Goal: Task Accomplishment & Management: Manage account settings

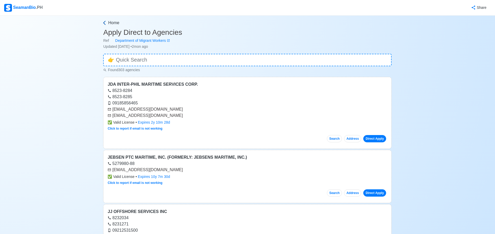
click at [112, 23] on span "Home" at bounding box center [113, 23] width 11 height 6
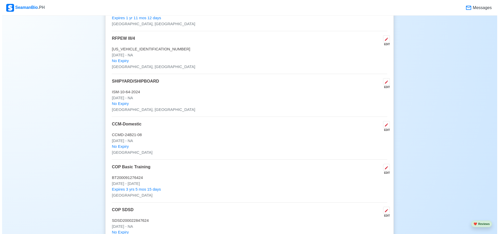
scroll to position [910, 0]
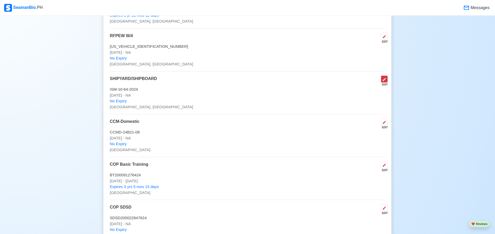
click at [385, 81] on icon at bounding box center [385, 80] width 4 height 4
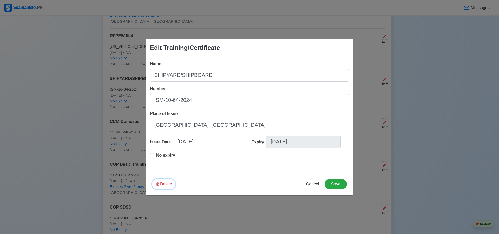
click at [166, 183] on button "Delete" at bounding box center [163, 184] width 23 height 10
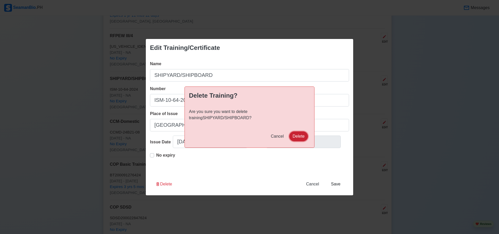
click at [299, 134] on button "Delete" at bounding box center [298, 137] width 19 height 10
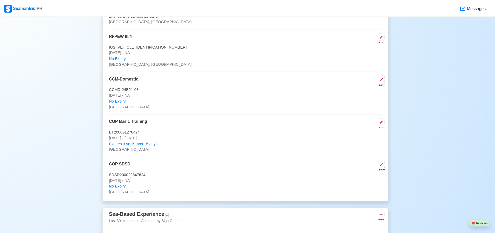
scroll to position [910, 0]
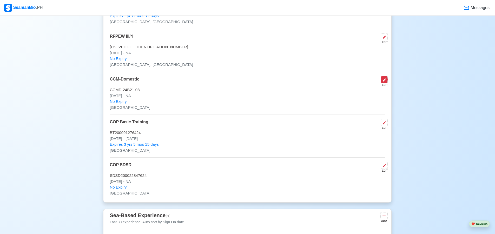
click at [384, 82] on icon at bounding box center [385, 80] width 4 height 4
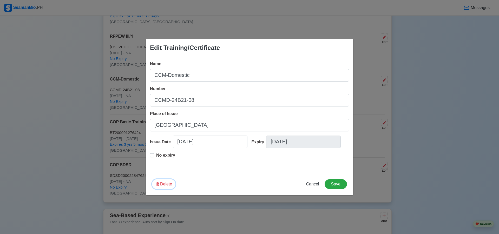
click at [163, 181] on button "Delete" at bounding box center [163, 184] width 23 height 10
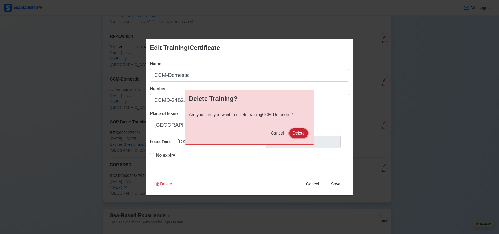
click at [302, 134] on button "Delete" at bounding box center [298, 133] width 19 height 10
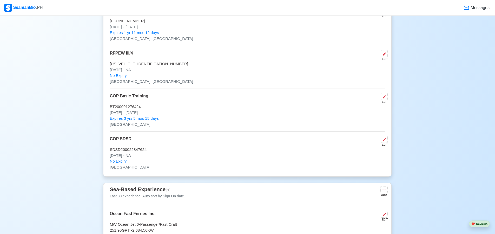
scroll to position [884, 0]
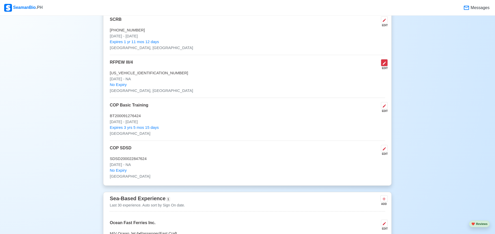
click at [384, 64] on icon at bounding box center [385, 63] width 4 height 4
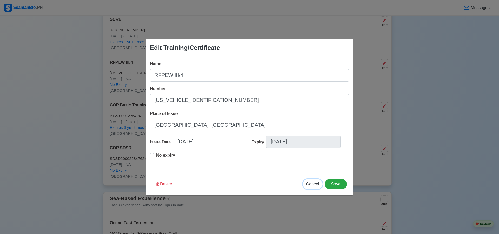
click at [314, 186] on span "Cancel" at bounding box center [312, 184] width 13 height 4
type input "[DATE]"
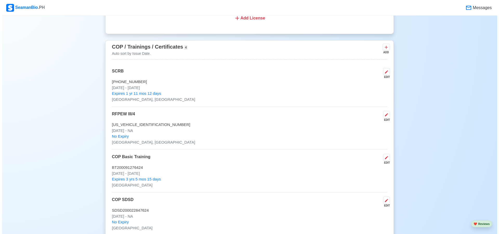
scroll to position [832, 0]
click at [384, 74] on icon at bounding box center [385, 72] width 4 height 4
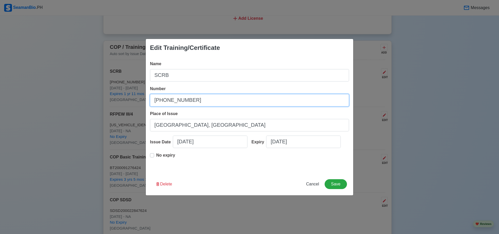
drag, startPoint x: 205, startPoint y: 99, endPoint x: 139, endPoint y: 106, distance: 66.4
click at [139, 106] on div "Edit Training/Certificate Name SCRB Number [PHONE_NUMBER] Place of Issue [GEOGR…" at bounding box center [249, 117] width 499 height 234
paste input "SCRB200040009625"
type input "SCRB200040009625"
click at [334, 183] on button "Save" at bounding box center [336, 184] width 22 height 10
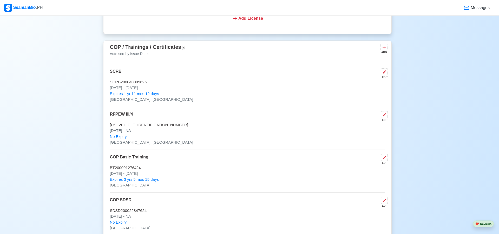
scroll to position [831, 0]
click at [387, 79] on div "EDIT" at bounding box center [383, 78] width 9 height 4
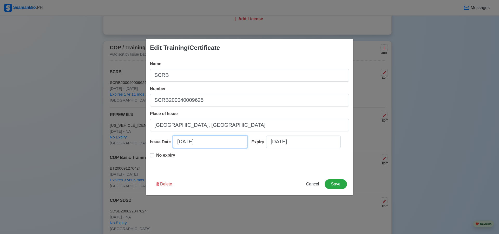
click at [190, 141] on input "[DATE]" at bounding box center [210, 142] width 75 height 12
select select "****"
select select "*********"
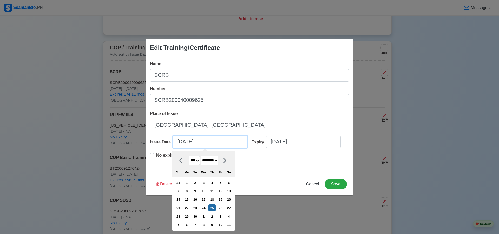
type input "[DATE]"
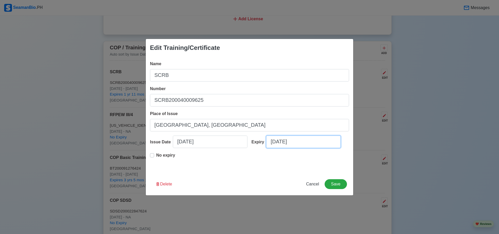
click at [284, 143] on input "[DATE]" at bounding box center [303, 142] width 75 height 12
select select "****"
select select "*********"
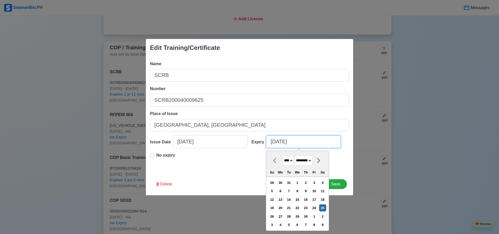
click at [310, 142] on input "[DATE]" at bounding box center [303, 142] width 75 height 12
type input "[DATE]"
select select "****"
type input "[DATE]"
select select "****"
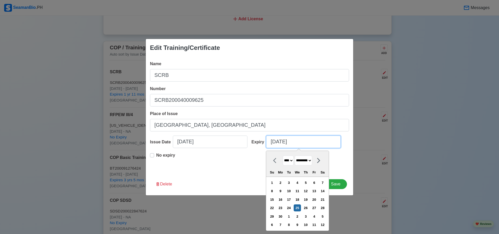
type input "[DATE]"
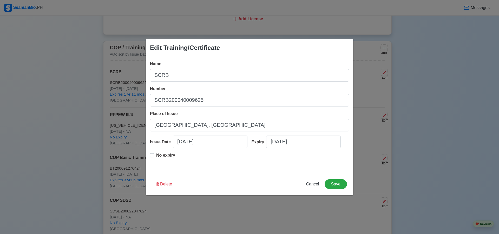
drag, startPoint x: 341, startPoint y: 190, endPoint x: 312, endPoint y: 219, distance: 41.6
click at [319, 216] on div "Edit Training/Certificate Name SCRB Number SCRB200040009625 Place of Issue [GEO…" at bounding box center [249, 117] width 499 height 234
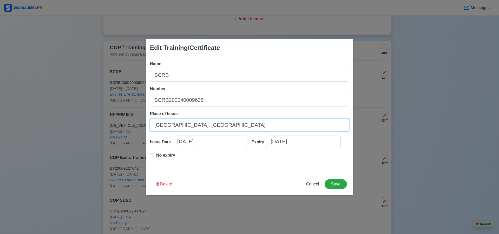
click at [174, 125] on input "[GEOGRAPHIC_DATA], [GEOGRAPHIC_DATA]" at bounding box center [249, 125] width 199 height 12
drag, startPoint x: 209, startPoint y: 125, endPoint x: 99, endPoint y: 131, distance: 110.2
click at [99, 131] on div "Edit Training/Certificate Name SCRB Number SCRB200040009625 Place of Issue [GEO…" at bounding box center [249, 117] width 499 height 234
type input "[GEOGRAPHIC_DATA], [GEOGRAPHIC_DATA]"
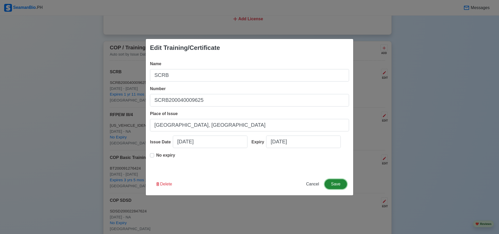
click at [338, 182] on button "Save" at bounding box center [336, 184] width 22 height 10
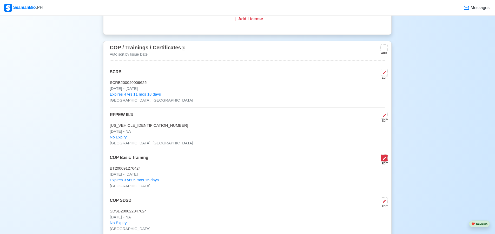
click at [387, 161] on icon at bounding box center [385, 159] width 4 height 4
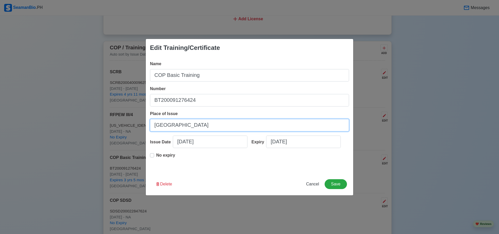
click at [179, 128] on input "[GEOGRAPHIC_DATA]" at bounding box center [249, 125] width 199 height 12
type input "I"
type input "[GEOGRAPHIC_DATA], [GEOGRAPHIC_DATA]"
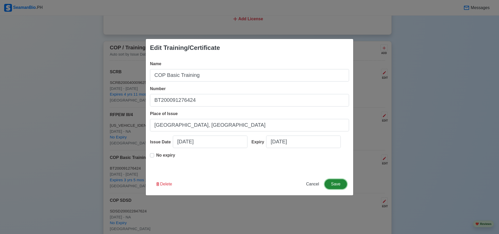
click at [333, 180] on button "Save" at bounding box center [336, 184] width 22 height 10
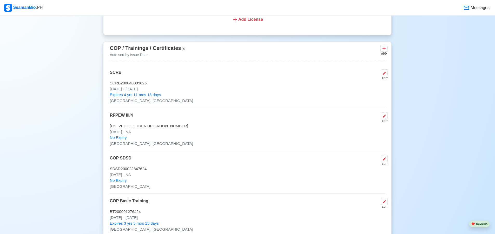
scroll to position [857, 0]
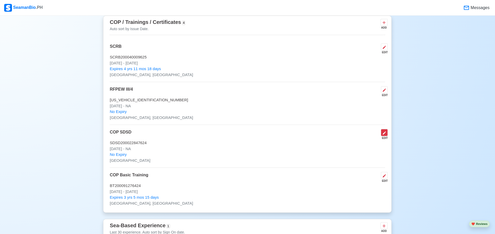
click at [385, 135] on icon at bounding box center [385, 133] width 4 height 4
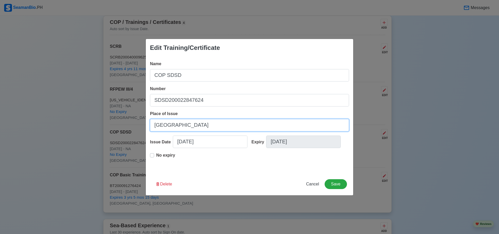
click at [180, 127] on input "[GEOGRAPHIC_DATA]" at bounding box center [249, 125] width 199 height 12
type input "I"
type input "[GEOGRAPHIC_DATA], [GEOGRAPHIC_DATA]"
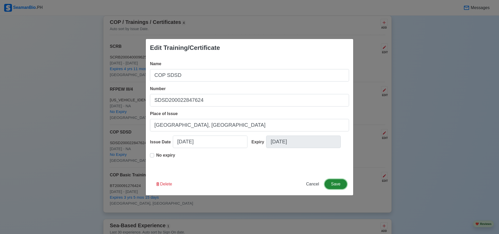
click at [338, 182] on button "Save" at bounding box center [336, 184] width 22 height 10
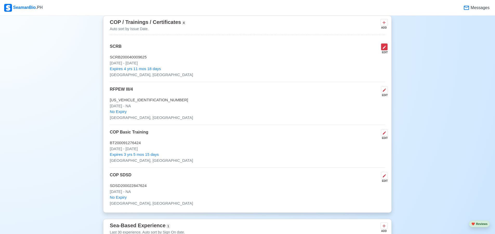
click at [384, 49] on icon at bounding box center [384, 47] width 3 height 3
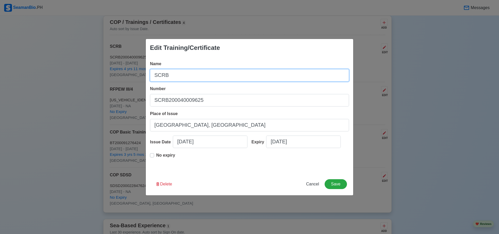
click at [154, 78] on input "SCRB" at bounding box center [249, 75] width 199 height 12
type input "COP SCRB"
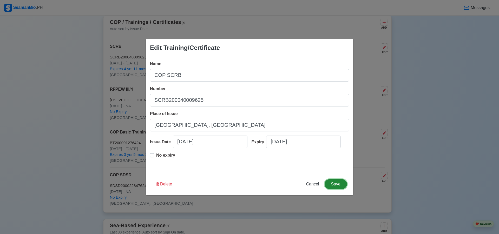
click at [342, 180] on button "Save" at bounding box center [336, 184] width 22 height 10
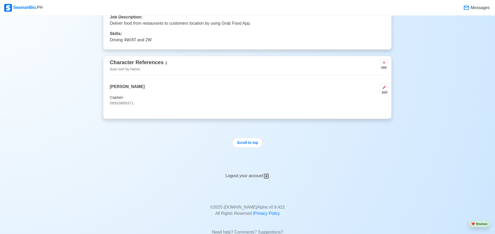
scroll to position [1195, 0]
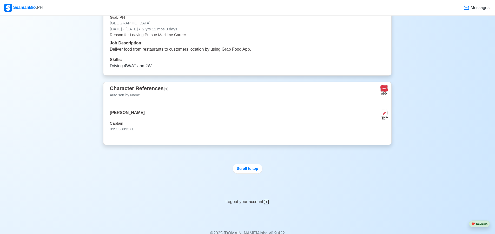
click at [383, 91] on icon at bounding box center [384, 88] width 5 height 5
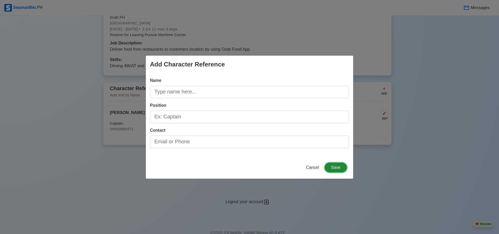
click at [337, 167] on button "Save" at bounding box center [336, 168] width 22 height 10
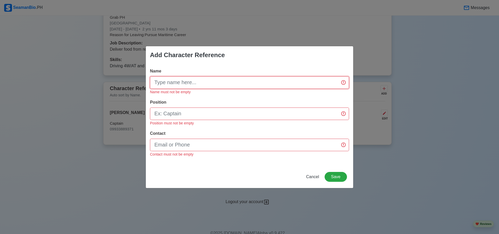
click at [230, 85] on input "Name" at bounding box center [249, 82] width 199 height 12
type input "[PERSON_NAME]"
click at [207, 116] on input "Position" at bounding box center [249, 114] width 199 height 12
type input "Chie"
drag, startPoint x: 313, startPoint y: 180, endPoint x: 314, endPoint y: 176, distance: 4.5
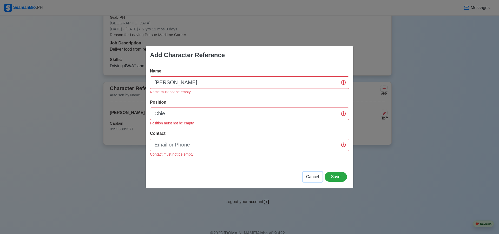
click at [313, 180] on button "Cancel" at bounding box center [313, 177] width 20 height 10
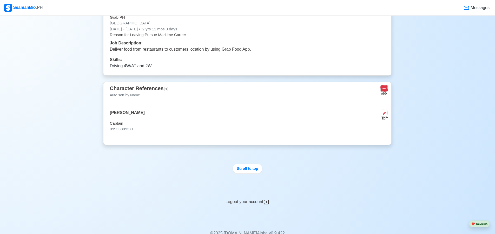
click at [386, 91] on icon at bounding box center [384, 88] width 5 height 5
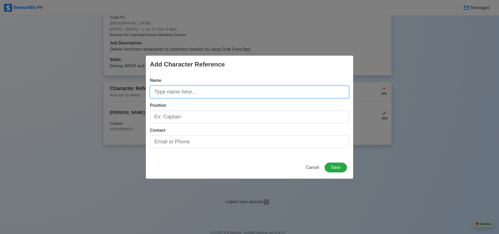
click at [183, 93] on input "Name" at bounding box center [249, 92] width 199 height 12
type input "[PERSON_NAME]"
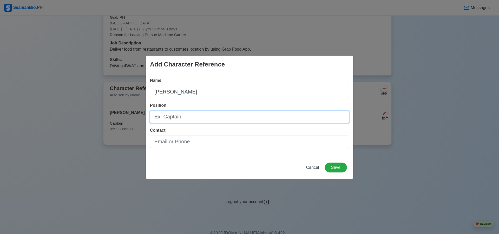
click at [190, 117] on input "Position" at bounding box center [249, 117] width 199 height 12
type input "Chief Engineer"
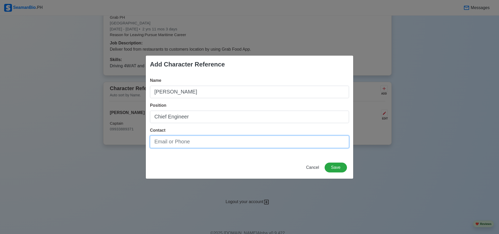
click at [195, 142] on input "Contact" at bounding box center [249, 142] width 199 height 12
type input "09319787841"
click at [342, 169] on button "Save" at bounding box center [336, 168] width 22 height 10
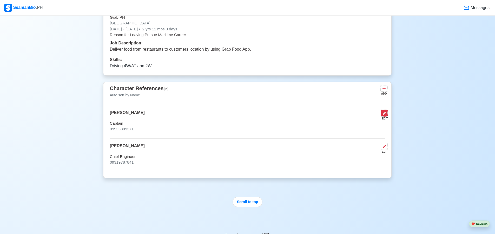
click at [386, 115] on icon at bounding box center [385, 113] width 4 height 4
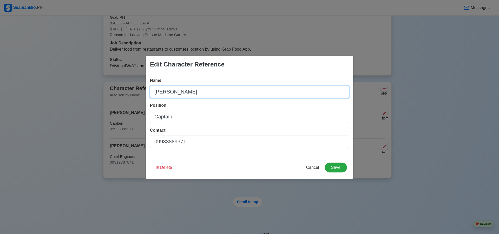
click at [153, 93] on input "[PERSON_NAME]" at bounding box center [249, 92] width 199 height 12
type input "Captain [PERSON_NAME]"
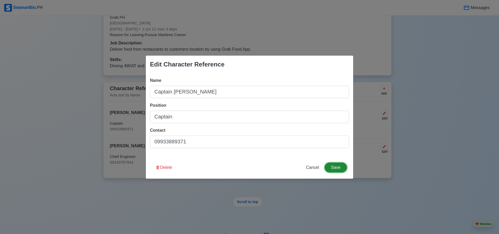
click at [336, 167] on button "Save" at bounding box center [336, 168] width 22 height 10
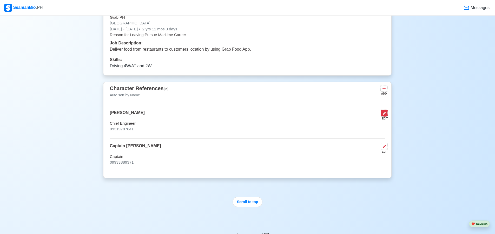
click at [385, 115] on icon at bounding box center [385, 113] width 4 height 4
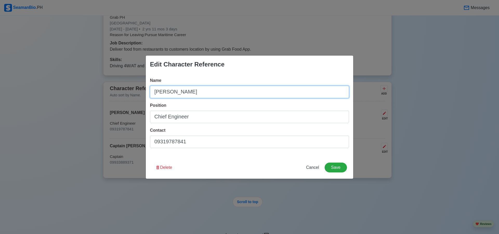
click at [156, 92] on input "[PERSON_NAME]" at bounding box center [249, 92] width 199 height 12
type input "C/E [PERSON_NAME]"
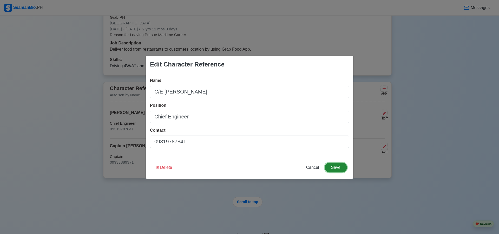
click at [335, 170] on button "Save" at bounding box center [336, 168] width 22 height 10
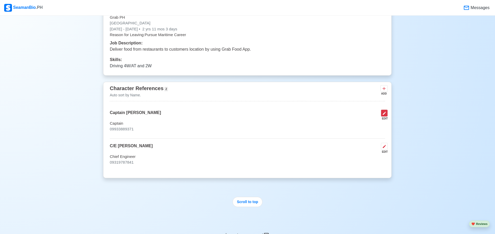
click at [384, 115] on icon at bounding box center [385, 113] width 4 height 4
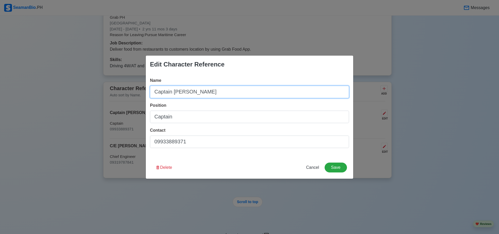
click at [172, 91] on input "Captain [PERSON_NAME]" at bounding box center [249, 92] width 199 height 12
type input "Capt. [PERSON_NAME]"
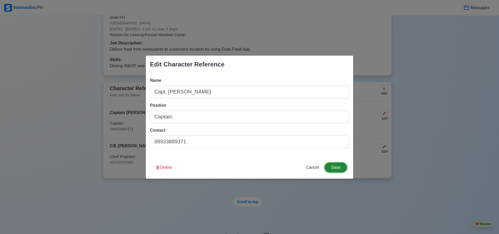
click at [336, 164] on button "Save" at bounding box center [336, 168] width 22 height 10
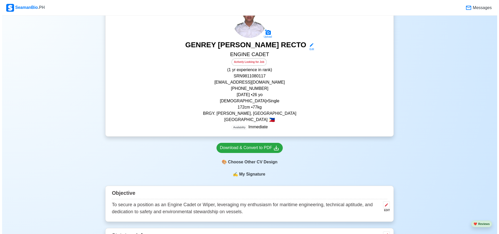
scroll to position [50, 0]
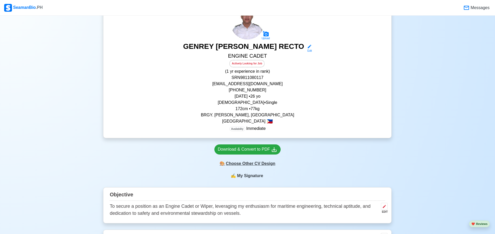
click at [260, 165] on div "🎨 Choose Other CV Design" at bounding box center [248, 164] width 66 height 10
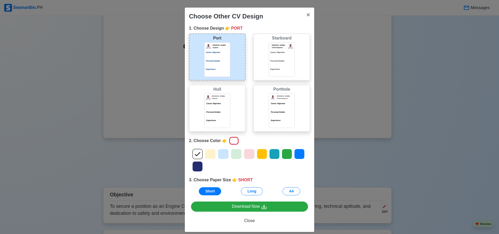
click at [274, 154] on icon at bounding box center [275, 154] width 8 height 8
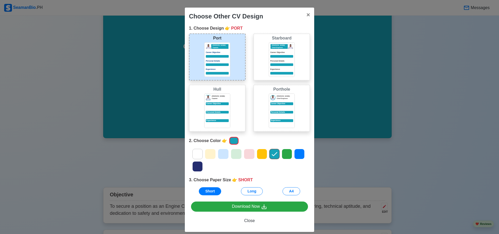
click at [298, 156] on icon at bounding box center [300, 154] width 8 height 8
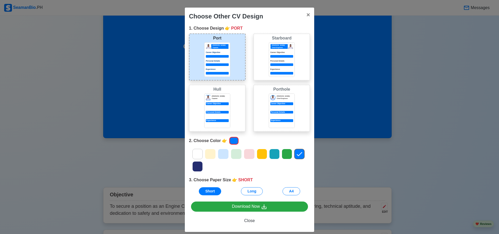
click at [237, 153] on icon at bounding box center [237, 154] width 8 height 8
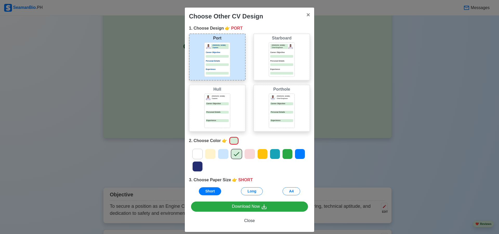
click at [210, 153] on icon at bounding box center [211, 154] width 8 height 8
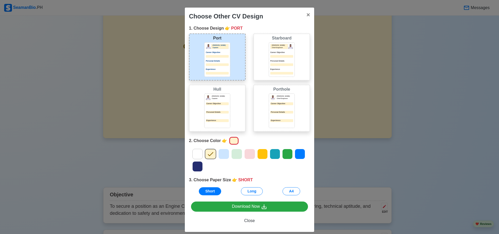
click at [226, 154] on div at bounding box center [223, 154] width 11 height 10
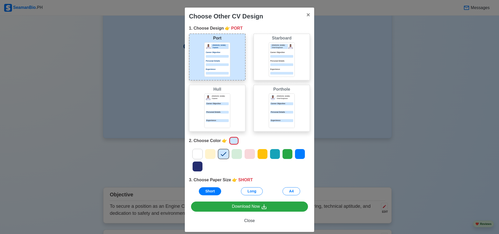
click at [223, 111] on p "Personal Details" at bounding box center [217, 112] width 23 height 3
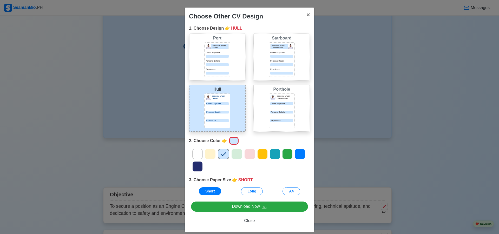
click at [234, 156] on icon at bounding box center [237, 154] width 8 height 8
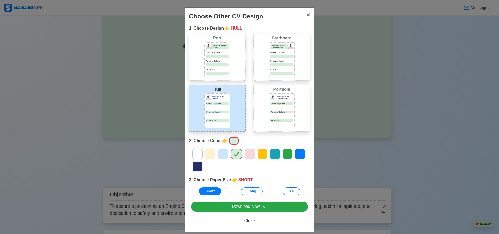
click at [250, 154] on icon at bounding box center [250, 154] width 8 height 8
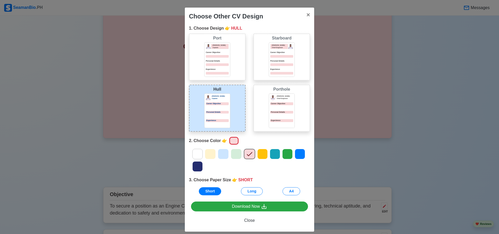
click at [198, 168] on icon at bounding box center [198, 167] width 8 height 8
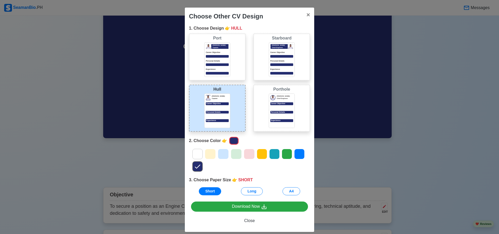
click at [297, 157] on icon at bounding box center [300, 154] width 8 height 8
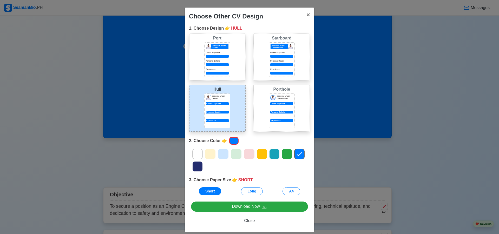
click at [223, 154] on icon at bounding box center [223, 154] width 5 height 4
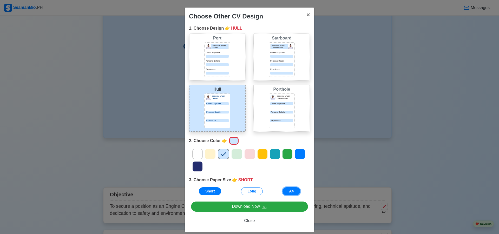
click at [284, 190] on button "A4" at bounding box center [292, 192] width 18 height 8
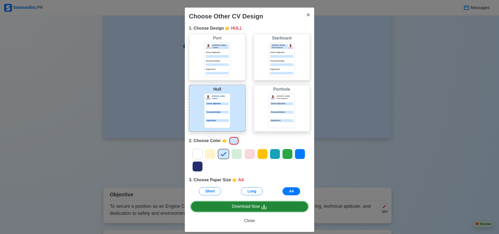
click at [250, 205] on div "Download Now" at bounding box center [249, 207] width 35 height 7
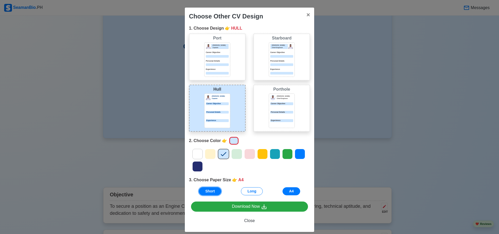
click at [210, 193] on button "Short" at bounding box center [210, 192] width 23 height 8
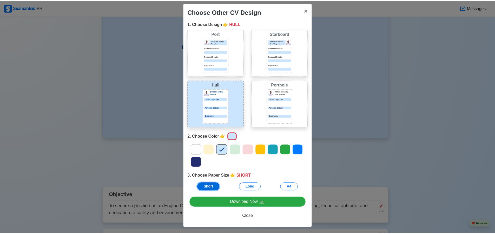
scroll to position [6, 0]
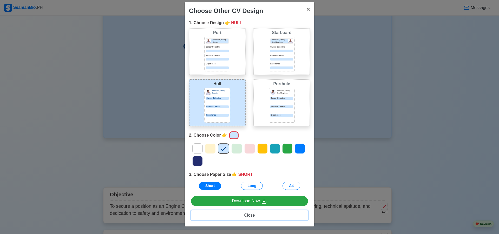
click at [250, 218] on button "Close" at bounding box center [249, 216] width 117 height 10
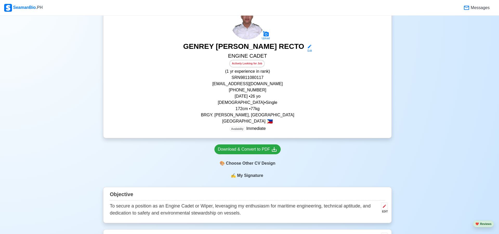
scroll to position [0, 0]
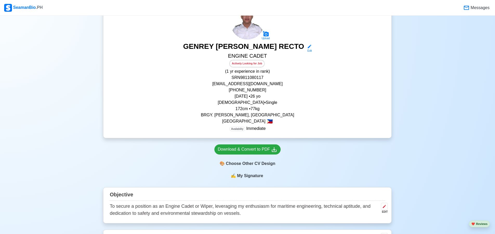
click at [256, 178] on span "My Signature" at bounding box center [250, 176] width 28 height 6
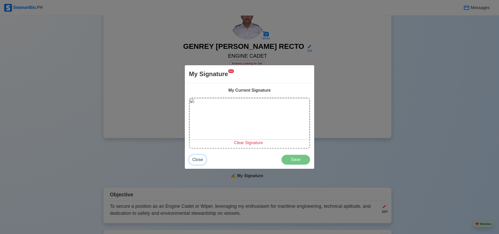
click at [196, 161] on span "Close" at bounding box center [197, 160] width 11 height 4
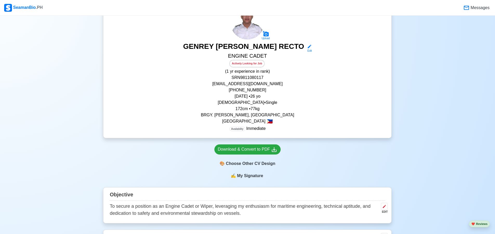
click at [248, 177] on span "My Signature" at bounding box center [250, 176] width 28 height 6
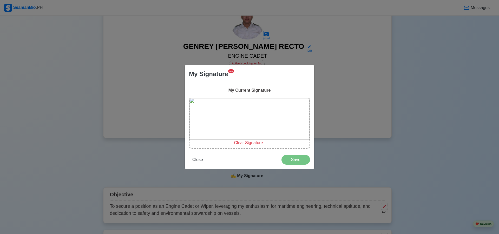
click at [251, 144] on span "Clear Signature" at bounding box center [248, 143] width 29 height 4
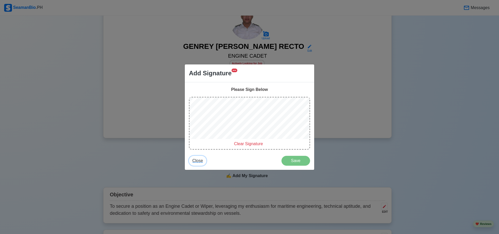
click at [197, 161] on span "Close" at bounding box center [197, 161] width 11 height 4
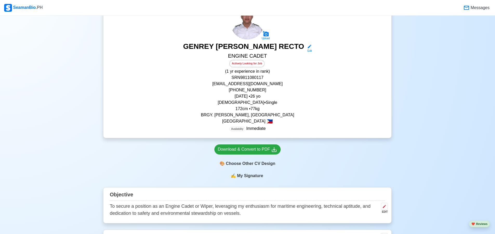
click at [255, 180] on div "✍️ My Signature" at bounding box center [247, 179] width 289 height 12
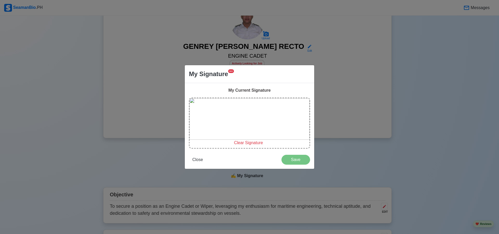
click at [241, 145] on span "Clear Signature" at bounding box center [248, 143] width 29 height 4
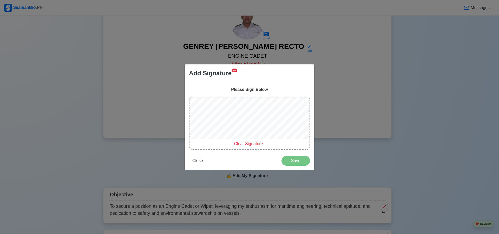
click at [250, 146] on span "Clear Signature" at bounding box center [248, 144] width 29 height 4
drag, startPoint x: 225, startPoint y: 141, endPoint x: 229, endPoint y: 141, distance: 3.9
click at [228, 141] on div "Clear Signature" at bounding box center [249, 144] width 118 height 6
drag, startPoint x: 229, startPoint y: 139, endPoint x: 234, endPoint y: 139, distance: 5.2
click at [234, 139] on div at bounding box center [250, 119] width 120 height 43
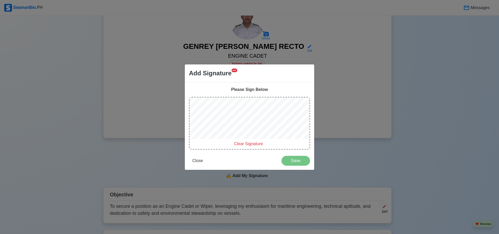
click at [235, 139] on div at bounding box center [250, 119] width 120 height 43
click at [243, 141] on div "Clear Signature" at bounding box center [249, 123] width 121 height 53
click at [291, 162] on span "Save" at bounding box center [296, 161] width 22 height 4
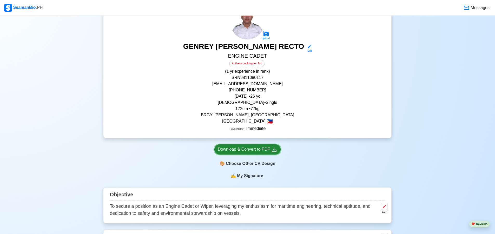
click at [256, 150] on div "Download & Convert to PDF" at bounding box center [248, 149] width 60 height 7
click at [262, 163] on div "🎨 Choose Other CV Design" at bounding box center [248, 164] width 66 height 10
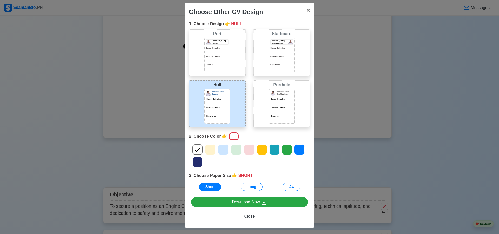
scroll to position [6, 0]
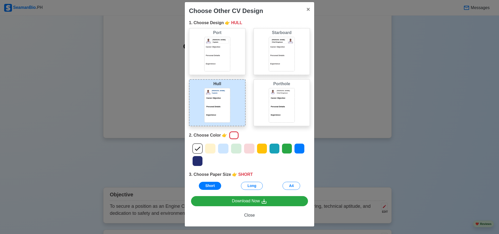
click at [226, 111] on div at bounding box center [217, 110] width 23 height 3
click at [221, 149] on icon at bounding box center [224, 149] width 8 height 8
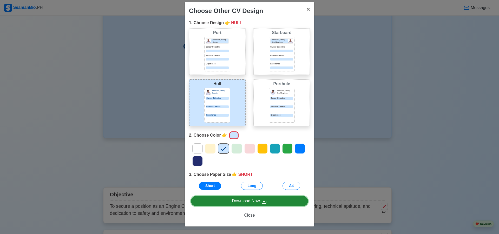
click at [234, 202] on div "Download Now" at bounding box center [249, 201] width 35 height 7
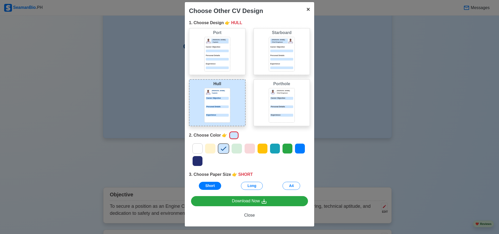
click at [311, 11] on button "× Close" at bounding box center [308, 9] width 12 height 15
click at [308, 10] on span "×" at bounding box center [309, 9] width 4 height 7
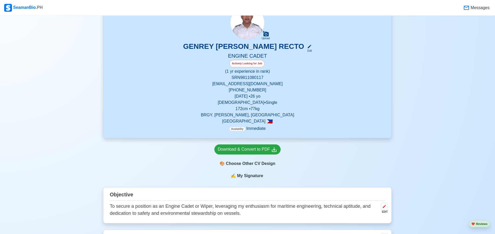
click at [307, 45] on icon at bounding box center [309, 46] width 5 height 5
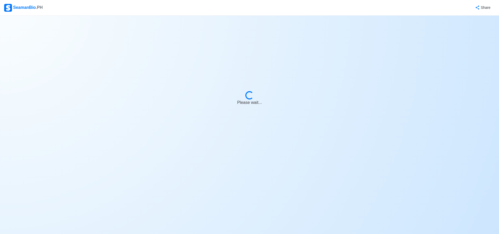
select select "Actively Looking for Job"
select select "Visible for Hiring"
select select "Single"
select select "[DEMOGRAPHIC_DATA]"
select select "PH"
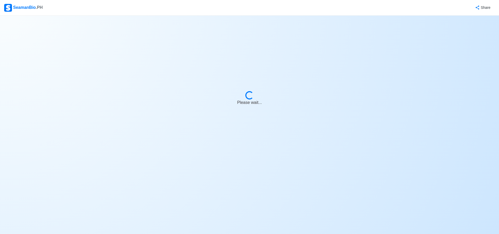
select select "1"
select select "0"
select select "4102416000000"
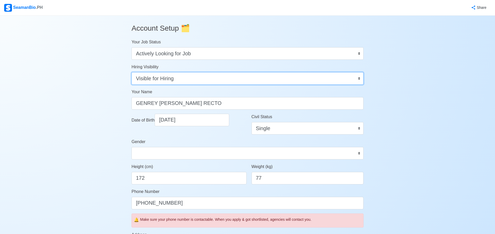
click at [203, 80] on select "Visible for Hiring Not Visible for Hiring" at bounding box center [248, 78] width 232 height 12
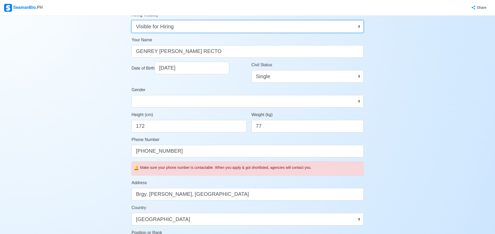
scroll to position [156, 0]
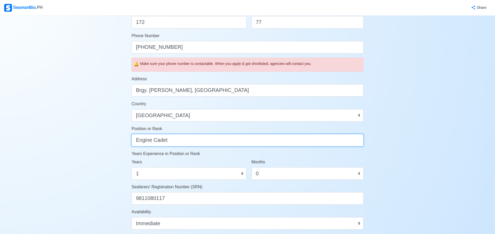
click at [183, 143] on input "Engine Cadet" at bounding box center [248, 140] width 232 height 12
type input "Engine Cadet/ Wiper"
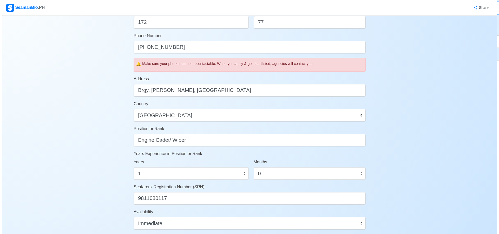
scroll to position [0, 0]
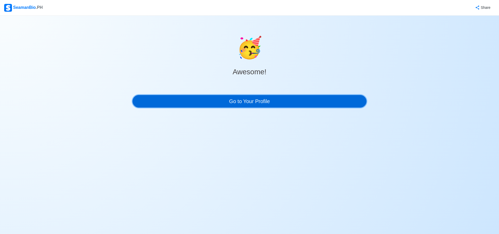
click at [245, 101] on link "Go to Your Profile" at bounding box center [250, 101] width 234 height 12
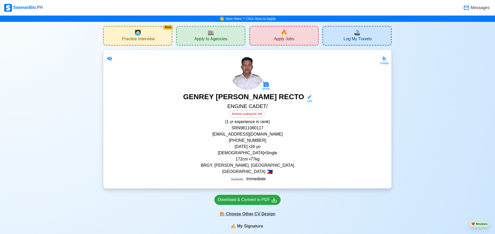
click at [250, 217] on div "🎨 Choose Other CV Design" at bounding box center [248, 214] width 66 height 10
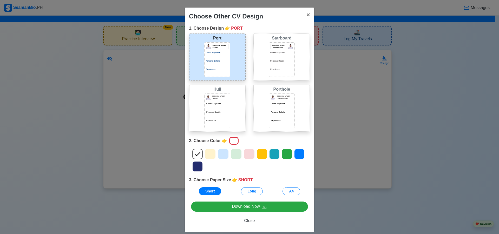
click at [231, 120] on div "[PERSON_NAME] [PERSON_NAME] Captain Career Objective Personal Details Experience" at bounding box center [217, 108] width 57 height 47
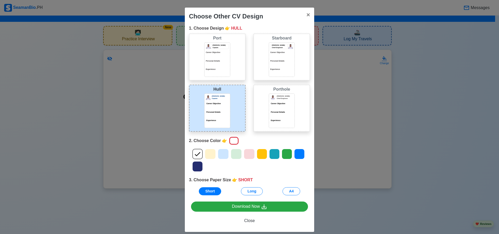
click at [225, 154] on icon at bounding box center [224, 154] width 8 height 8
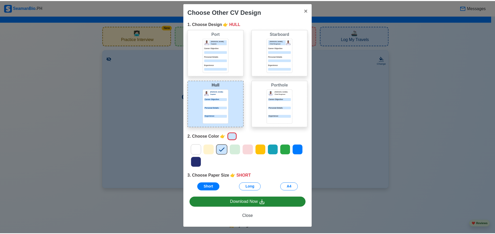
scroll to position [6, 0]
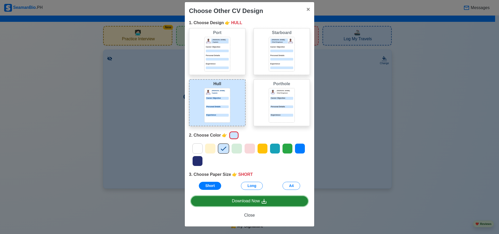
click at [257, 201] on div "Download Now" at bounding box center [249, 201] width 35 height 7
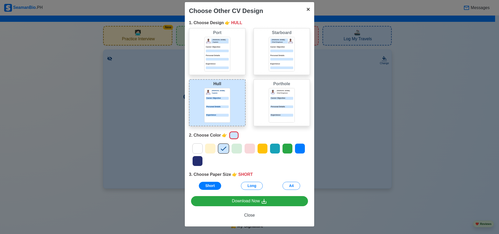
drag, startPoint x: 302, startPoint y: 5, endPoint x: 307, endPoint y: 11, distance: 7.3
click at [303, 5] on button "× Close" at bounding box center [308, 9] width 12 height 15
click at [303, 9] on button "× Close" at bounding box center [308, 9] width 12 height 15
click at [308, 20] on div "1. Choose Design 👉 HULL" at bounding box center [249, 23] width 121 height 6
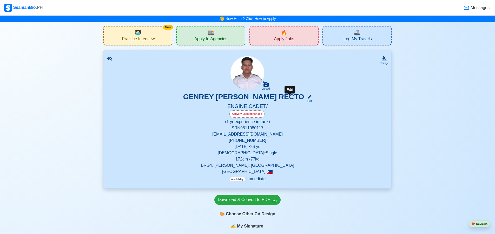
click at [305, 100] on div "Edit" at bounding box center [308, 101] width 7 height 4
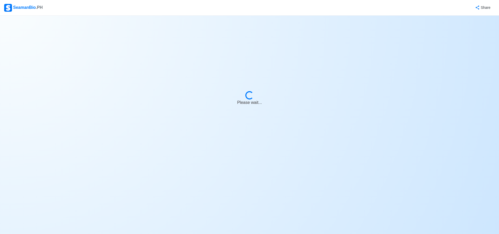
select select "Actively Looking for Job"
select select "Visible for Hiring"
select select "Single"
select select "[DEMOGRAPHIC_DATA]"
select select "PH"
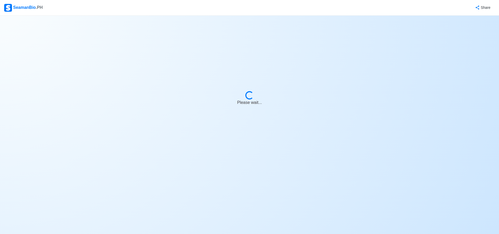
select select "1"
select select "0"
select select "4102416000000"
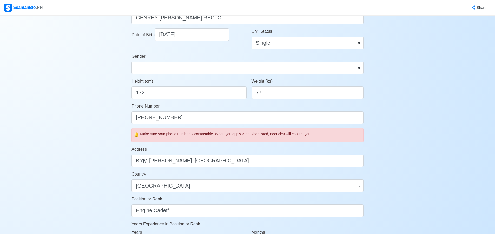
scroll to position [130, 0]
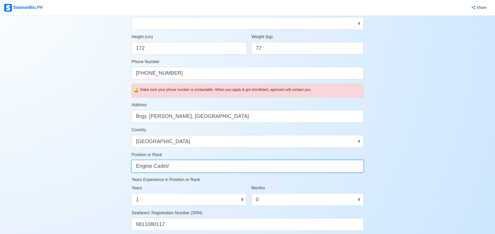
click at [184, 167] on input "Engine Cadet/" at bounding box center [248, 166] width 232 height 12
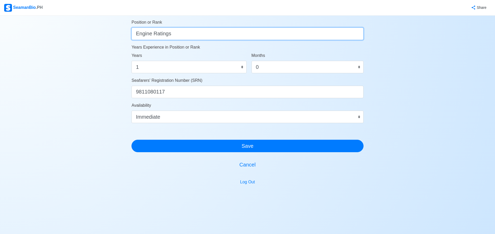
scroll to position [263, 0]
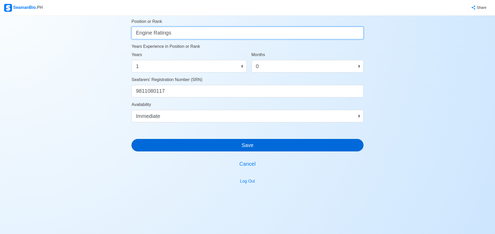
type input "Engine Ratings"
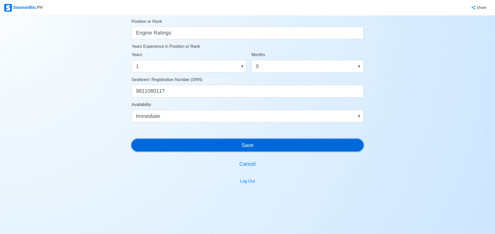
click at [272, 144] on button "Save" at bounding box center [248, 145] width 232 height 12
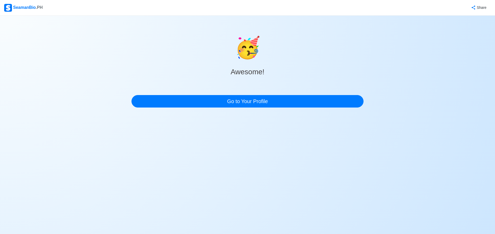
scroll to position [0, 0]
click at [277, 136] on body "SeamanBio .PH Share 🥳 Awesome! Go to Your Profile" at bounding box center [249, 117] width 499 height 234
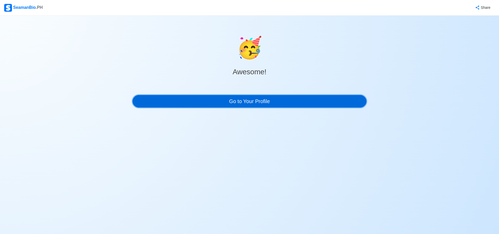
click at [278, 101] on link "Go to Your Profile" at bounding box center [250, 101] width 234 height 12
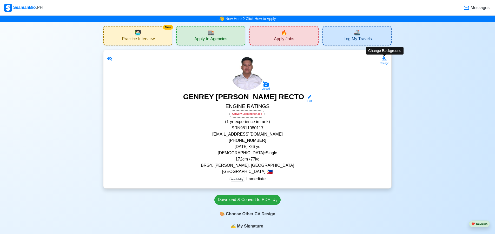
click at [386, 62] on div "Change" at bounding box center [384, 63] width 9 height 4
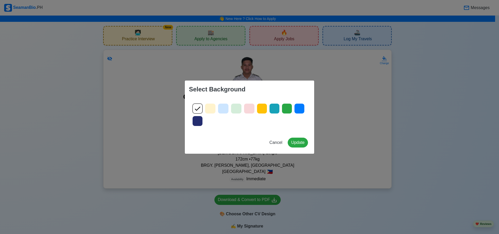
click at [228, 109] on div at bounding box center [223, 109] width 11 height 10
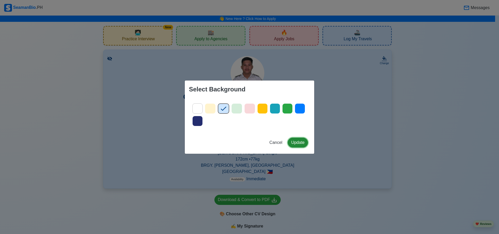
click at [298, 143] on button "Update" at bounding box center [298, 143] width 20 height 10
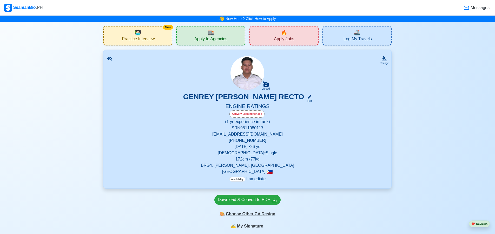
click at [256, 215] on div "🎨 Choose Other CV Design" at bounding box center [248, 214] width 66 height 10
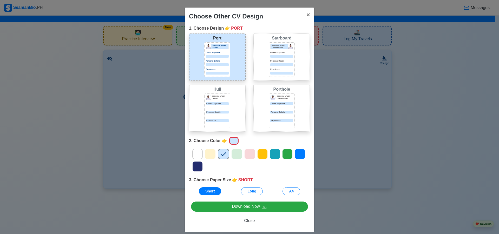
click at [238, 105] on div "[PERSON_NAME] [PERSON_NAME] Captain Career Objective Personal Details Experience" at bounding box center [217, 108] width 57 height 47
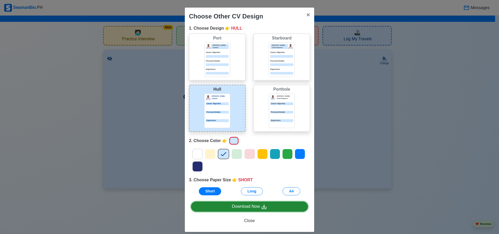
click at [249, 208] on div "Download Now" at bounding box center [249, 207] width 35 height 7
drag, startPoint x: 250, startPoint y: 193, endPoint x: 267, endPoint y: 206, distance: 21.0
click at [251, 193] on button "Long" at bounding box center [252, 192] width 22 height 8
click at [268, 207] on link "Download Now" at bounding box center [249, 207] width 117 height 10
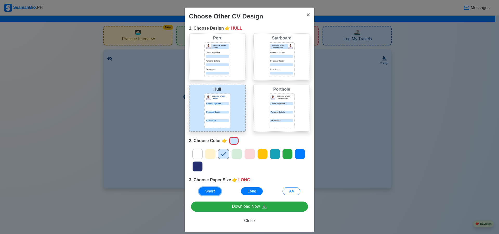
click at [212, 192] on button "Short" at bounding box center [210, 192] width 23 height 8
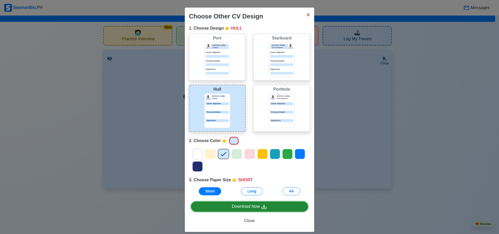
click at [265, 209] on icon at bounding box center [264, 207] width 6 height 6
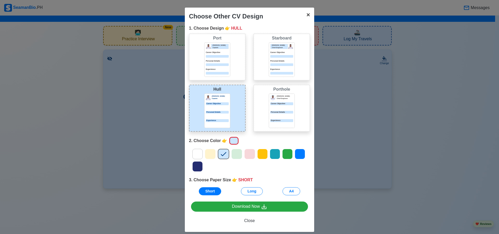
drag, startPoint x: 306, startPoint y: 16, endPoint x: 115, endPoint y: 165, distance: 242.0
click at [307, 16] on span "×" at bounding box center [309, 14] width 4 height 7
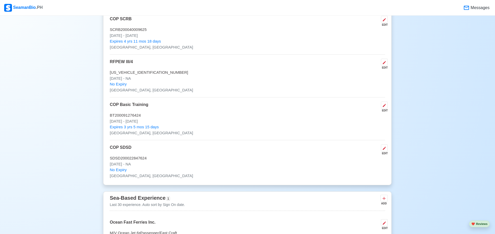
scroll to position [858, 0]
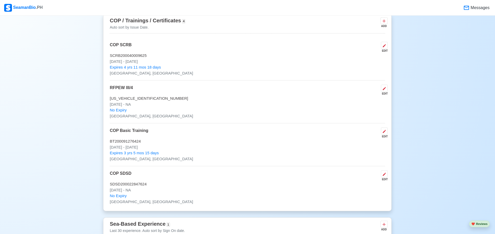
click at [130, 58] on p "SCRB200040009625" at bounding box center [248, 56] width 276 height 6
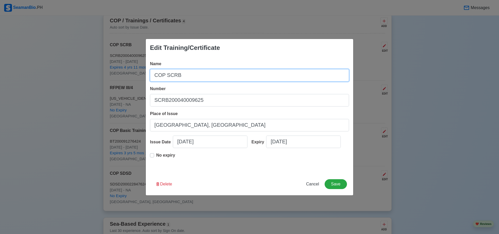
drag, startPoint x: 155, startPoint y: 76, endPoint x: 182, endPoint y: 79, distance: 26.7
click at [182, 78] on input "COP SCRB" at bounding box center [249, 75] width 199 height 12
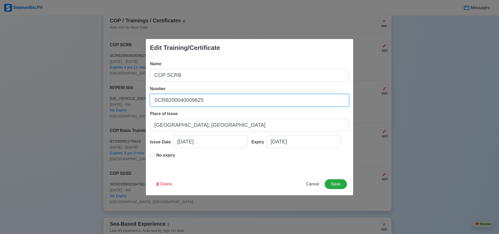
drag, startPoint x: 204, startPoint y: 100, endPoint x: 157, endPoint y: 104, distance: 47.2
click at [157, 104] on input "SCRB200040009625" at bounding box center [249, 100] width 199 height 12
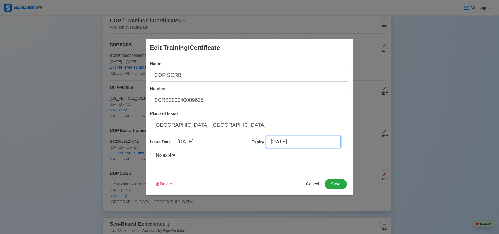
select select "****"
select select "*********"
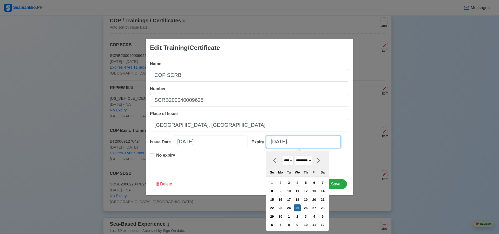
drag, startPoint x: 298, startPoint y: 144, endPoint x: 270, endPoint y: 145, distance: 28.4
click at [270, 145] on input "[DATE]" at bounding box center [303, 142] width 75 height 12
click at [316, 146] on input "[DATE]" at bounding box center [303, 142] width 75 height 12
click at [345, 169] on div "No expiry" at bounding box center [249, 160] width 199 height 17
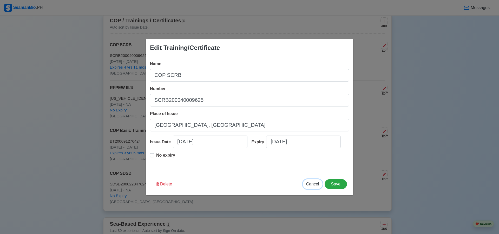
click at [310, 185] on span "Cancel" at bounding box center [312, 184] width 13 height 4
type input "[DATE]"
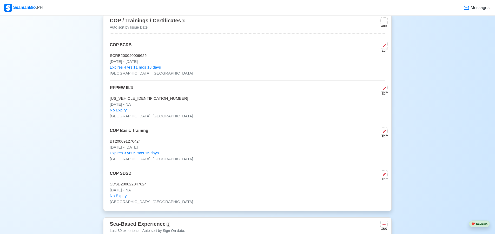
click at [139, 102] on p "[US_VEHICLE_IDENTIFICATION_NUMBER]" at bounding box center [248, 99] width 276 height 6
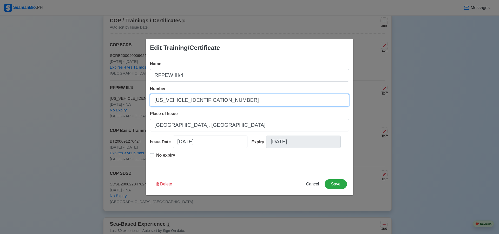
drag, startPoint x: 208, startPoint y: 101, endPoint x: 154, endPoint y: 104, distance: 54.2
click at [154, 104] on input "[US_VEHICLE_IDENTIFICATION_NUMBER]" at bounding box center [249, 100] width 199 height 12
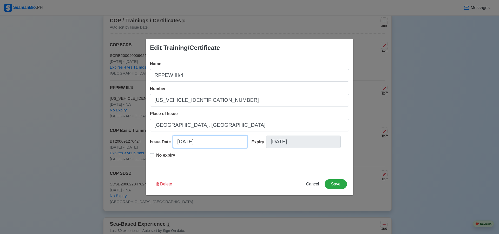
select select "****"
select select "*********"
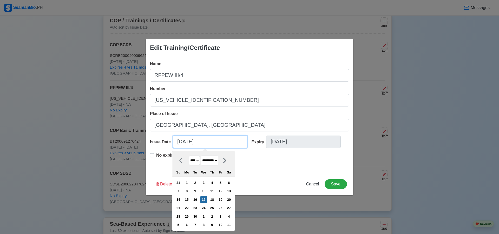
drag, startPoint x: 177, startPoint y: 143, endPoint x: 213, endPoint y: 147, distance: 36.7
click at [213, 147] on input "[DATE]" at bounding box center [210, 142] width 75 height 12
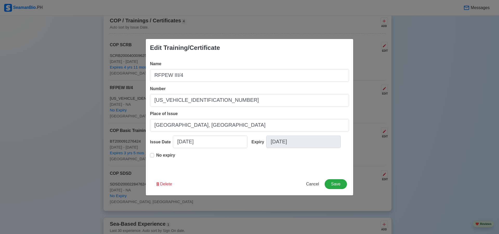
click at [332, 28] on div "Edit Training/Certificate Name RFPEW III/4 Number [US_VEHICLE_IDENTIFICATION_NU…" at bounding box center [249, 117] width 499 height 234
click at [313, 186] on span "Cancel" at bounding box center [312, 184] width 13 height 4
type input "[DATE]"
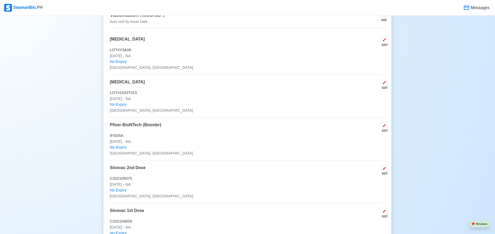
scroll to position [546, 0]
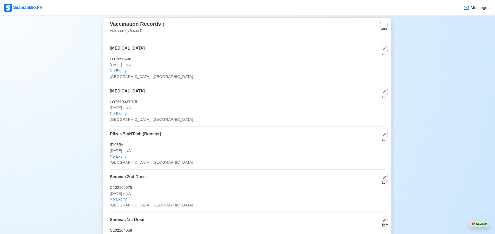
click at [120, 51] on p "[MEDICAL_DATA]" at bounding box center [127, 50] width 35 height 11
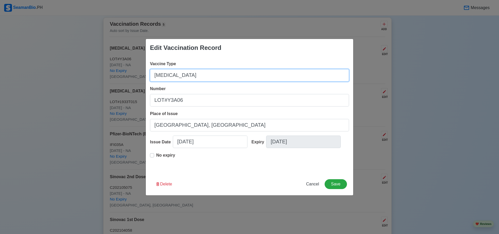
drag, startPoint x: 153, startPoint y: 75, endPoint x: 184, endPoint y: 77, distance: 30.2
click at [184, 77] on input "[MEDICAL_DATA]" at bounding box center [249, 75] width 199 height 12
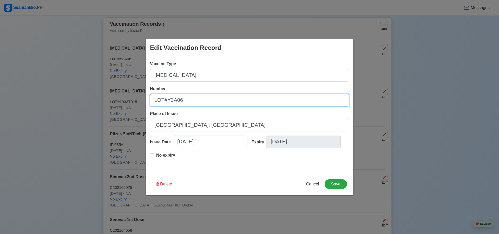
drag, startPoint x: 190, startPoint y: 101, endPoint x: 155, endPoint y: 103, distance: 34.4
click at [155, 103] on input "LOT#Y3A06" at bounding box center [249, 100] width 199 height 12
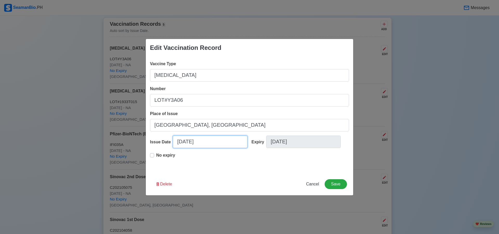
click at [209, 143] on input "[DATE]" at bounding box center [210, 142] width 75 height 12
select select "****"
select select "*********"
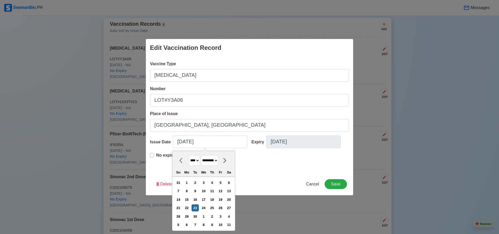
click at [323, 30] on div "Edit Vaccination Record Vaccine Type [MEDICAL_DATA] Number LOT#Y3A06 Place of I…" at bounding box center [249, 117] width 499 height 234
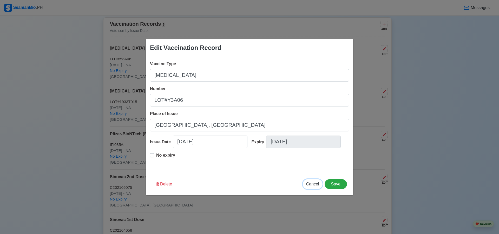
drag, startPoint x: 316, startPoint y: 187, endPoint x: 312, endPoint y: 184, distance: 5.0
click at [315, 186] on button "Cancel" at bounding box center [313, 184] width 20 height 10
type input "[DATE]"
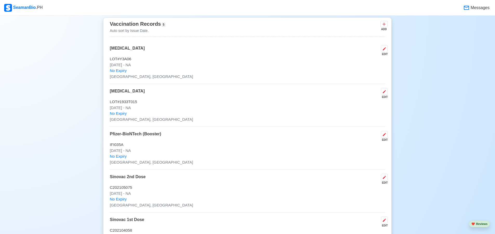
click at [143, 97] on div "[MEDICAL_DATA] EDIT" at bounding box center [248, 93] width 276 height 11
click at [115, 92] on p "[MEDICAL_DATA]" at bounding box center [127, 93] width 35 height 11
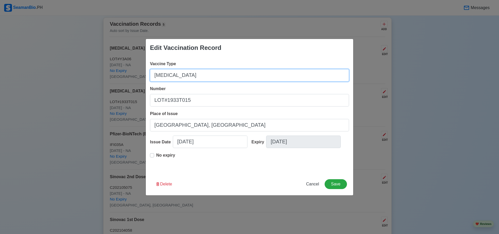
drag, startPoint x: 153, startPoint y: 75, endPoint x: 171, endPoint y: 79, distance: 18.0
click at [171, 78] on input "[MEDICAL_DATA]" at bounding box center [249, 75] width 199 height 12
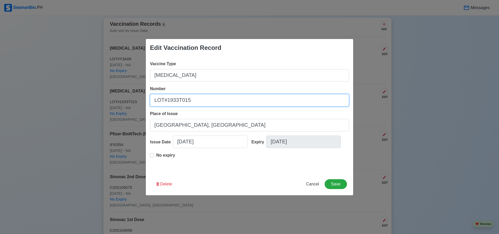
drag, startPoint x: 153, startPoint y: 98, endPoint x: 196, endPoint y: 103, distance: 43.1
click at [196, 103] on input "LOT#1933T015" at bounding box center [249, 100] width 199 height 12
click at [318, 184] on span "Cancel" at bounding box center [312, 184] width 13 height 4
type input "[DATE]"
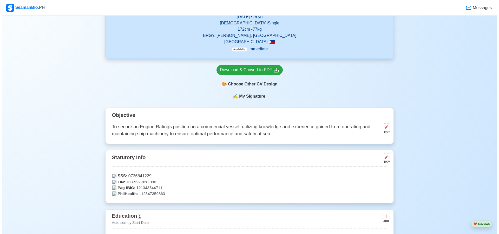
scroll to position [104, 0]
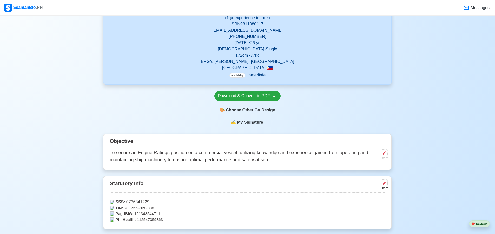
click at [242, 110] on div "🎨 Choose Other CV Design" at bounding box center [248, 110] width 66 height 10
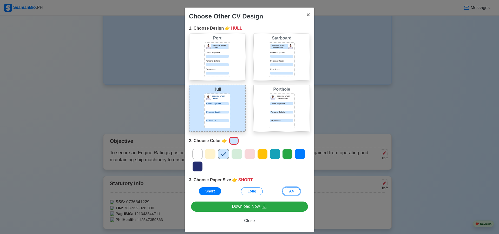
click at [287, 190] on button "A4" at bounding box center [292, 192] width 18 height 8
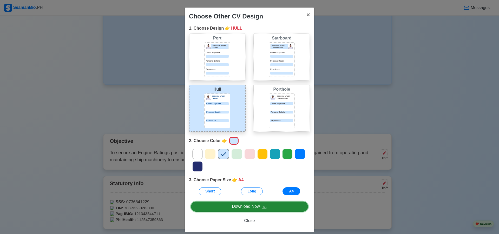
click at [237, 208] on div "Download Now" at bounding box center [249, 207] width 35 height 7
